Goal: Transaction & Acquisition: Purchase product/service

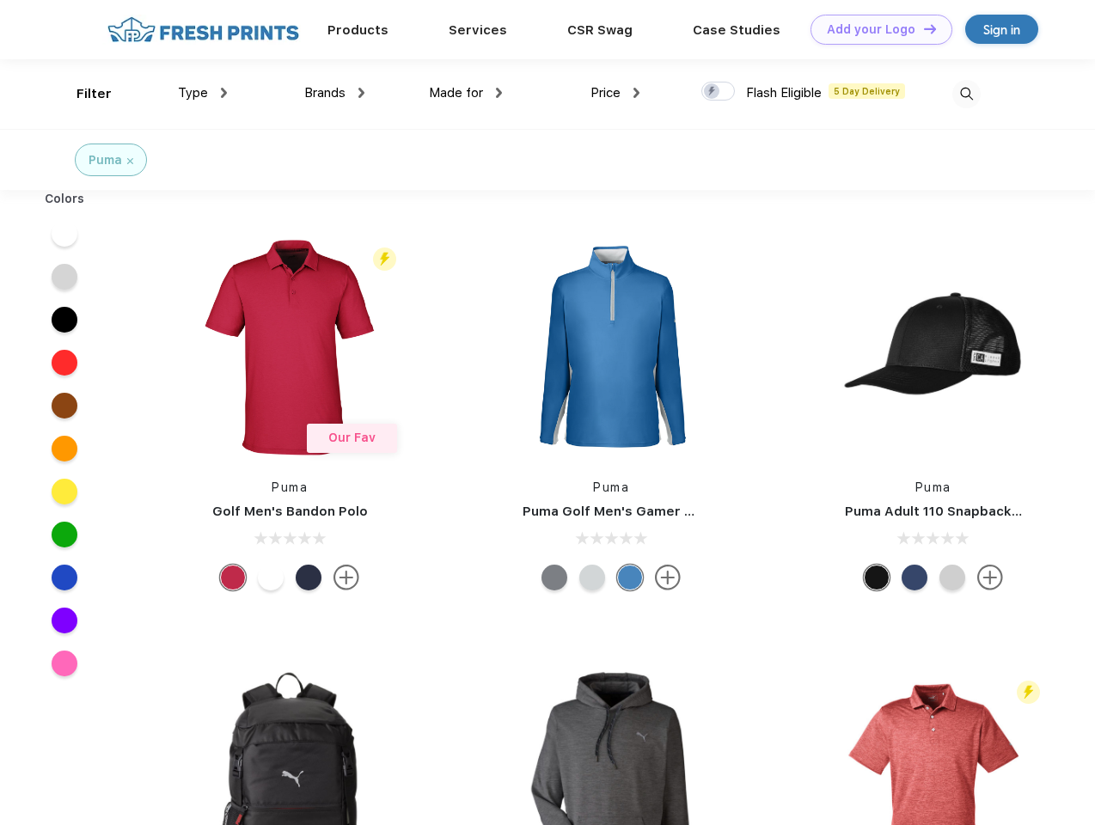
scroll to position [1, 0]
click at [875, 29] on link "Add your Logo Design Tool" at bounding box center [881, 30] width 142 height 30
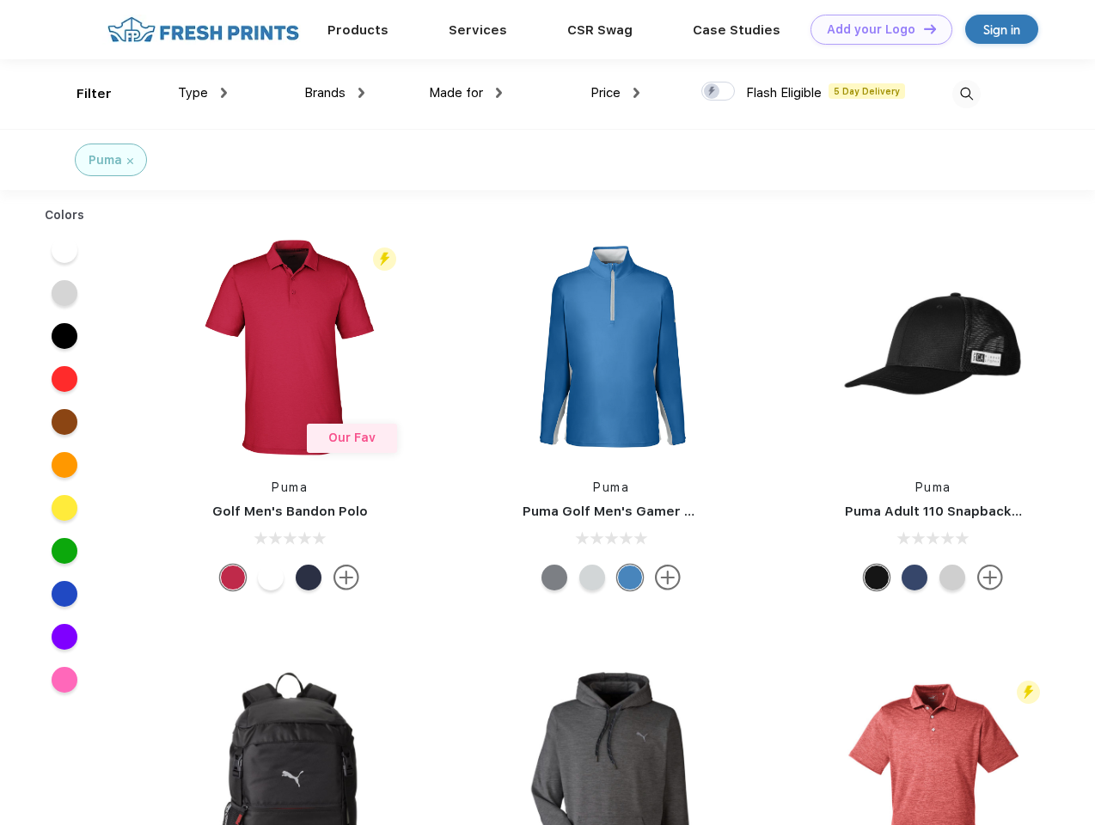
click at [0, 0] on div "Design Tool" at bounding box center [0, 0] width 0 height 0
click at [922, 28] on link "Add your Logo Design Tool" at bounding box center [881, 30] width 142 height 30
click at [83, 94] on div "Filter" at bounding box center [93, 94] width 35 height 20
click at [203, 93] on span "Type" at bounding box center [193, 92] width 30 height 15
click at [334, 93] on span "Brands" at bounding box center [324, 92] width 41 height 15
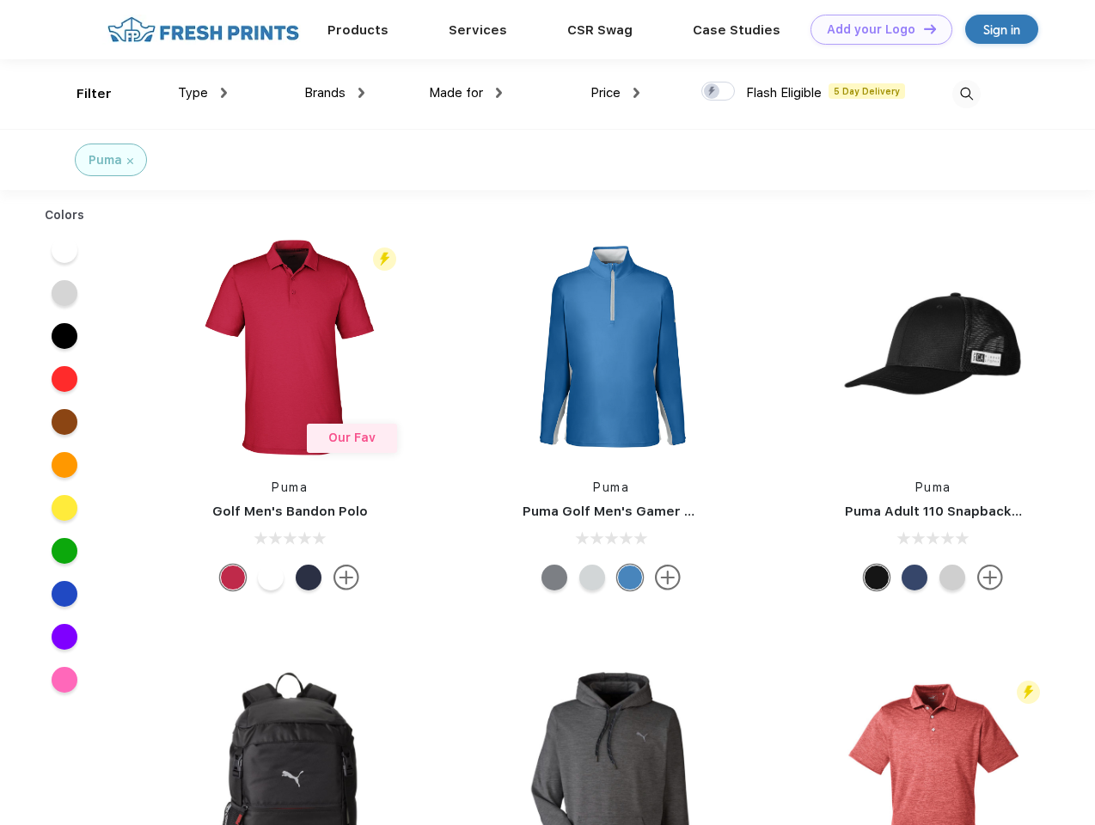
click at [466, 93] on span "Made for" at bounding box center [456, 92] width 54 height 15
click at [615, 93] on span "Price" at bounding box center [605, 92] width 30 height 15
click at [719, 92] on div at bounding box center [718, 91] width 34 height 19
click at [713, 92] on input "checkbox" at bounding box center [706, 86] width 11 height 11
click at [966, 94] on img at bounding box center [966, 94] width 28 height 28
